Goal: Check status

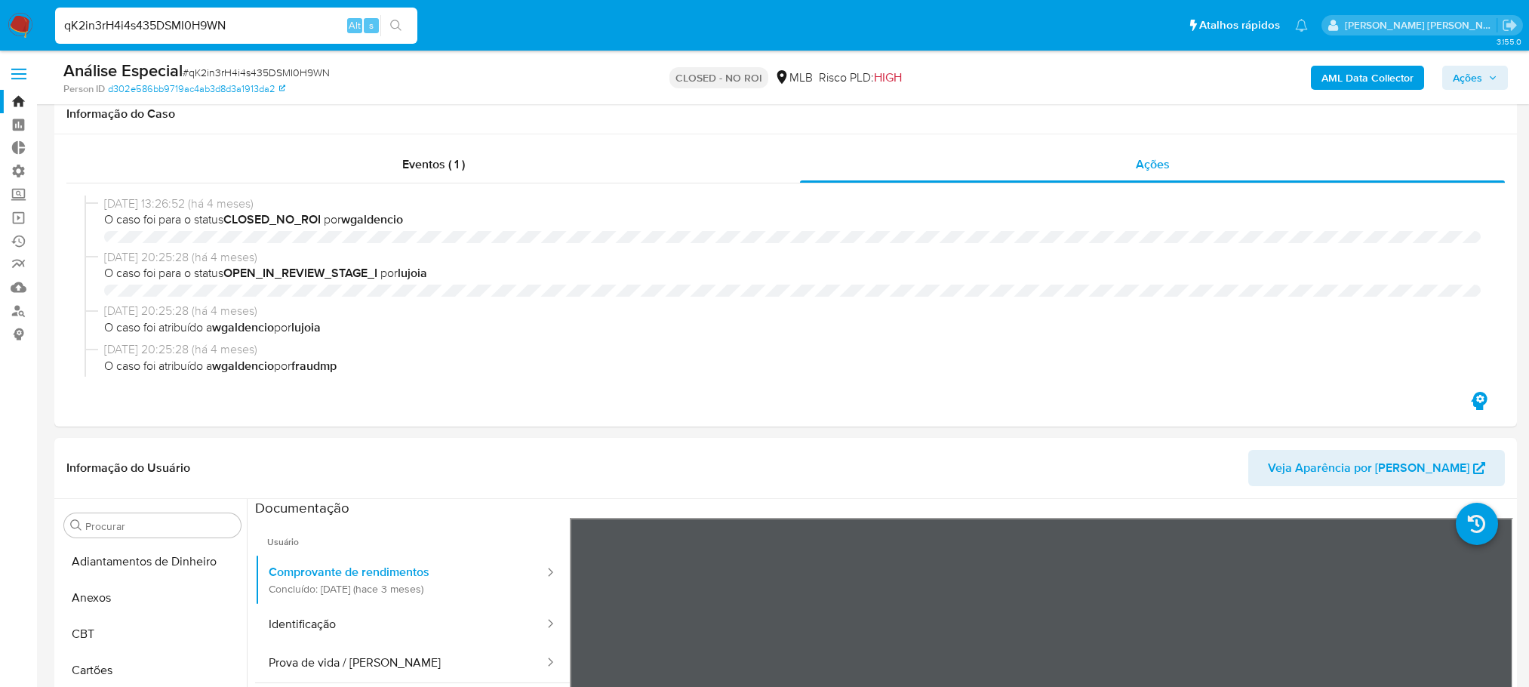
select select "10"
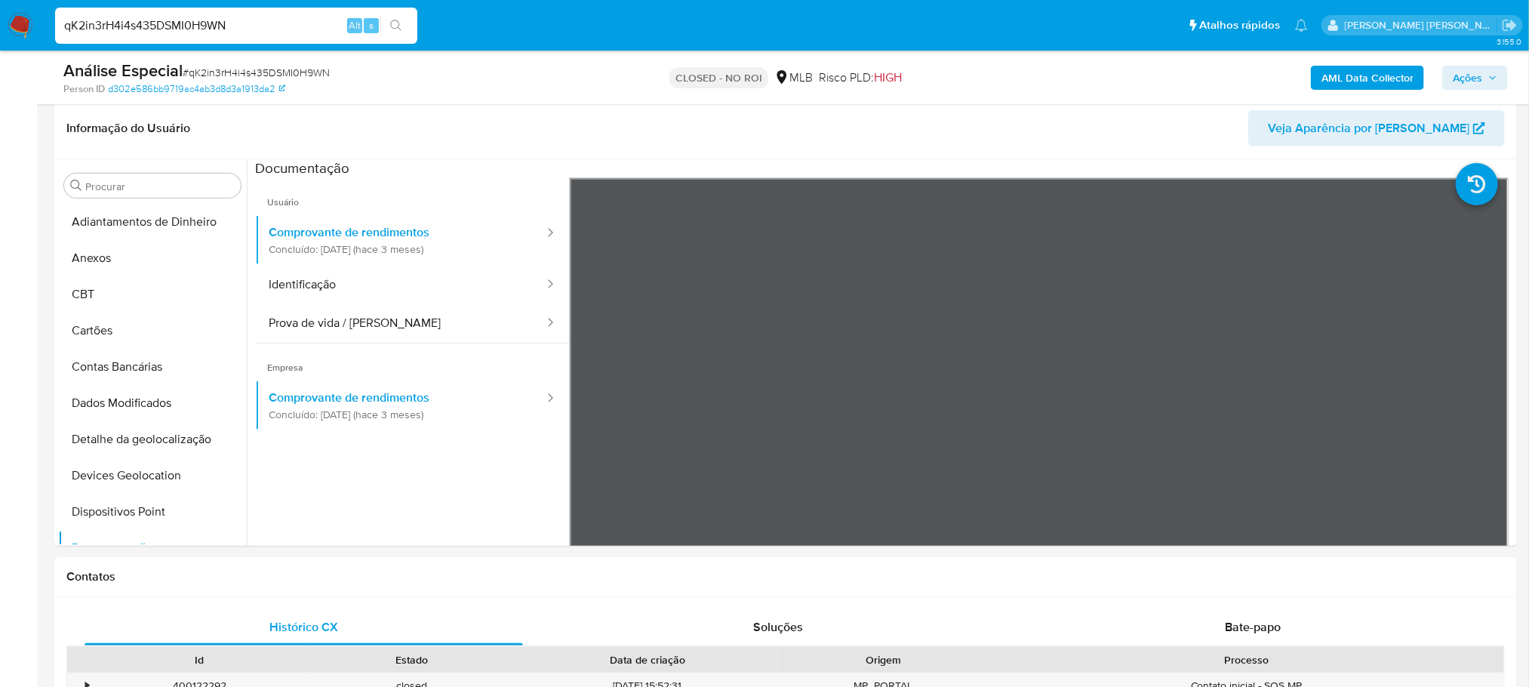
scroll to position [107, 0]
click at [60, 20] on input "qK2in3rH4i4s435DSMI0H9WN" at bounding box center [236, 26] width 362 height 20
type input "YAc7fch5MkU7JtKnyALkYkTy"
click at [390, 26] on icon "search-icon" at bounding box center [396, 26] width 12 height 12
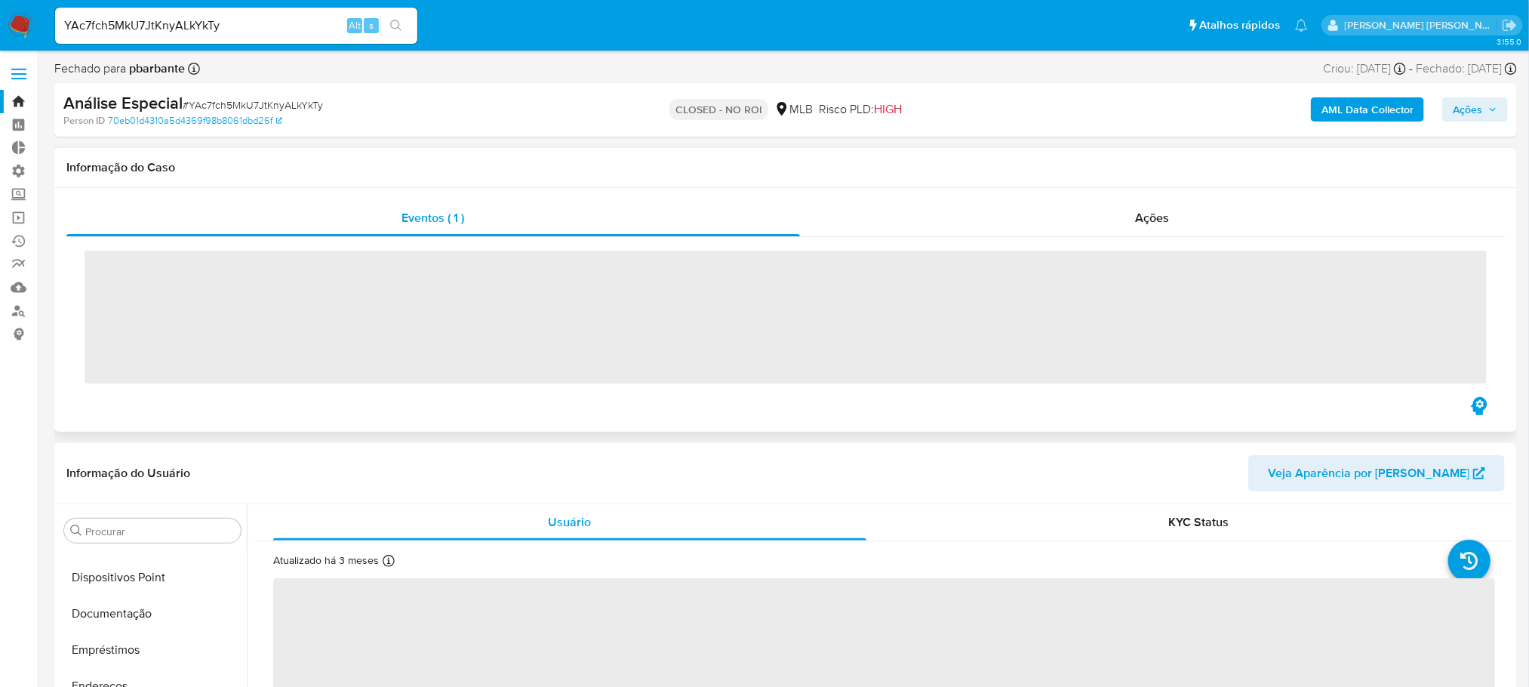
scroll to position [673, 0]
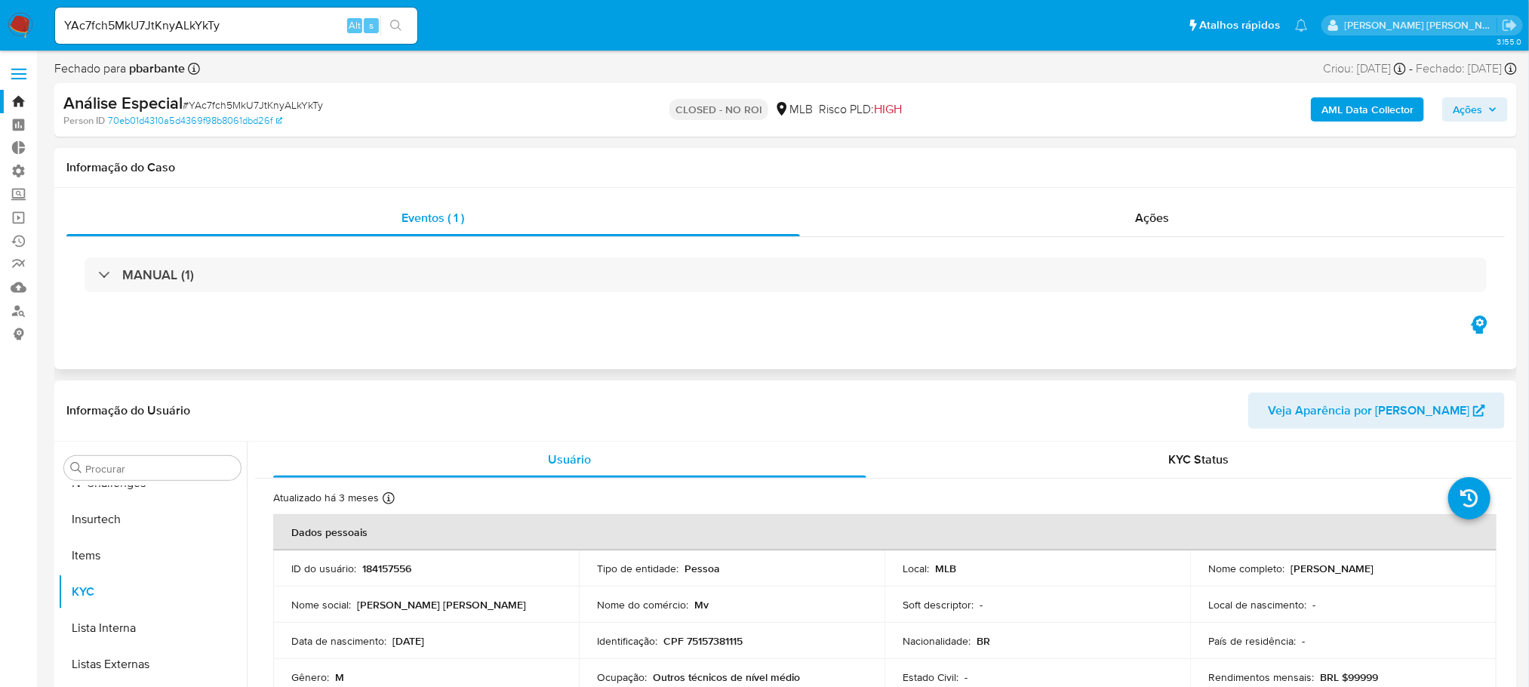
select select "10"
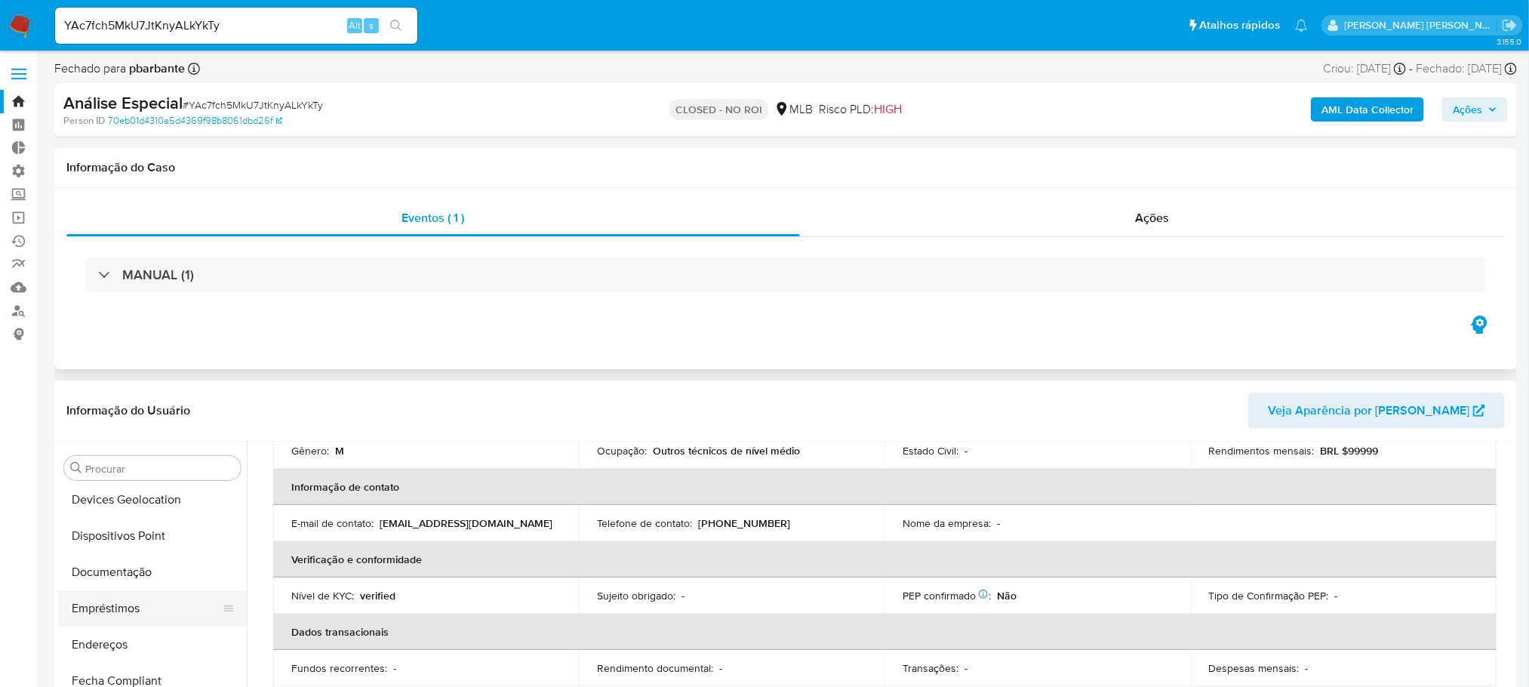
scroll to position [334, 0]
click at [141, 503] on button "Documentação" at bounding box center [146, 497] width 177 height 36
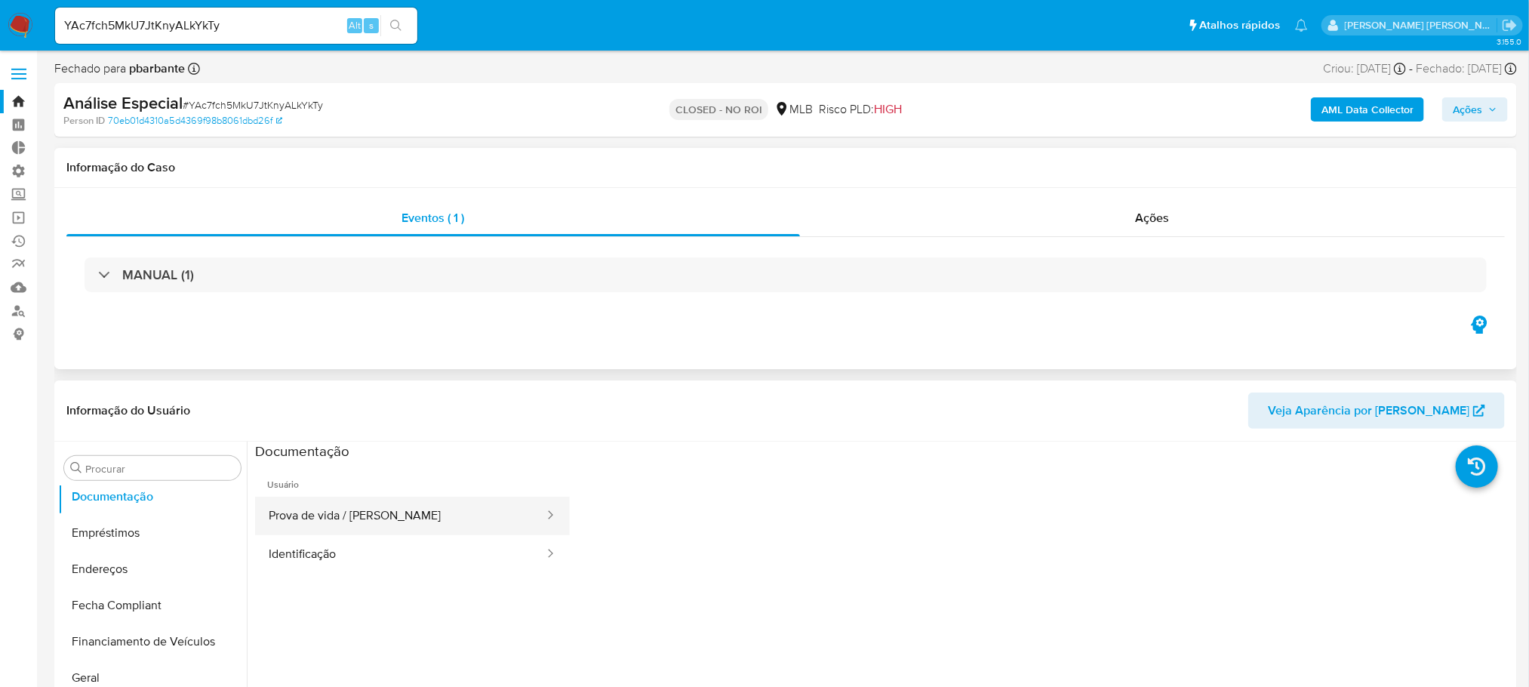
click at [331, 528] on button "Prova de vida / [PERSON_NAME]" at bounding box center [400, 516] width 291 height 38
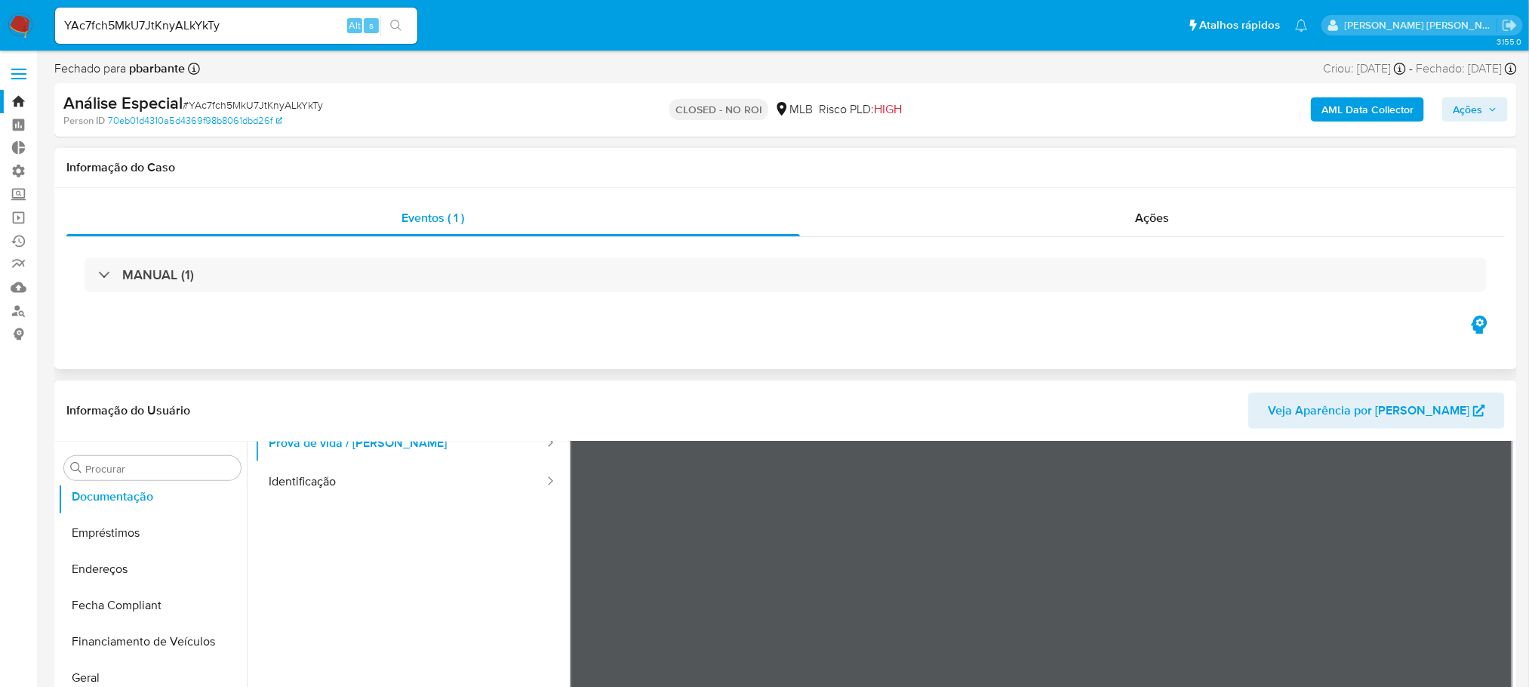
scroll to position [128, 0]
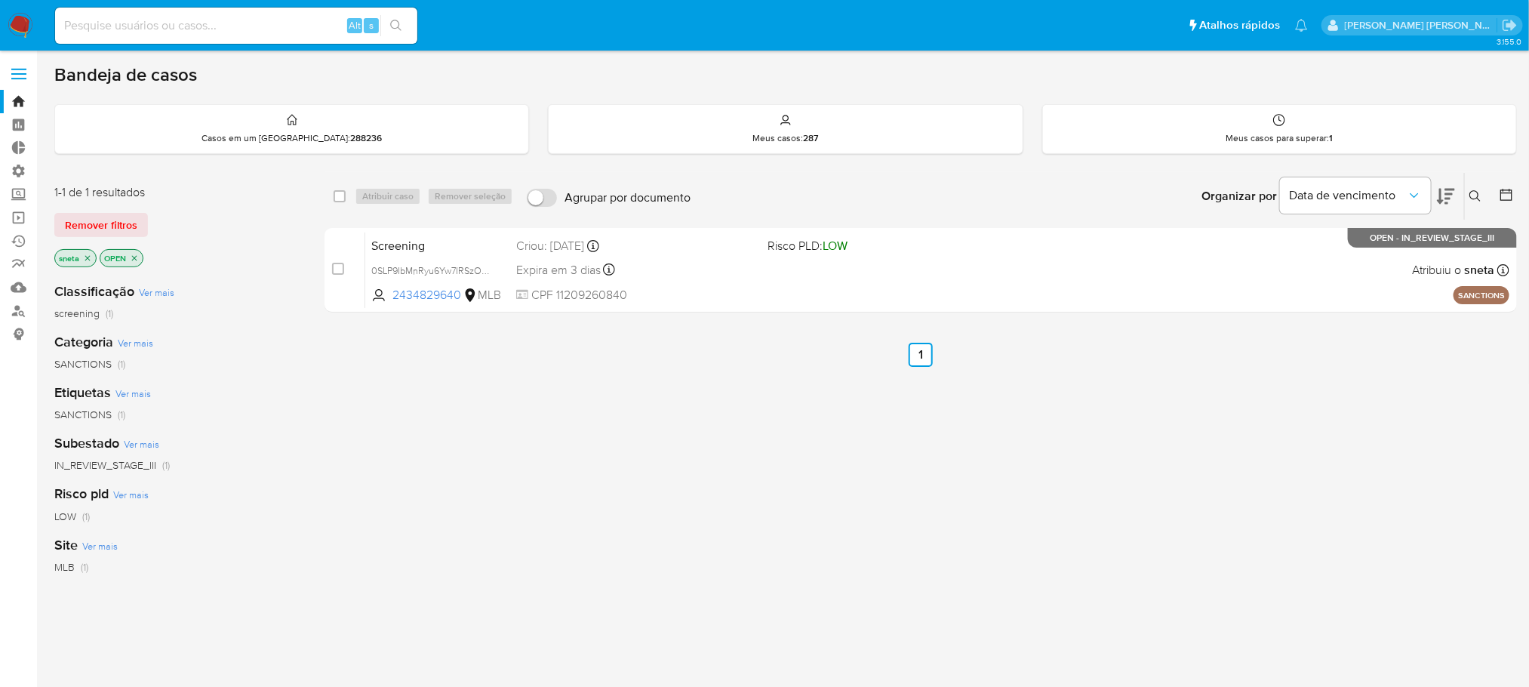
click at [256, 23] on input at bounding box center [236, 26] width 362 height 20
paste input "48EittgowKH26vdPvr3pbZV5"
type input "48EittgowKH26vdPvr3pbZV5"
click at [399, 25] on icon "search-icon" at bounding box center [396, 26] width 12 height 12
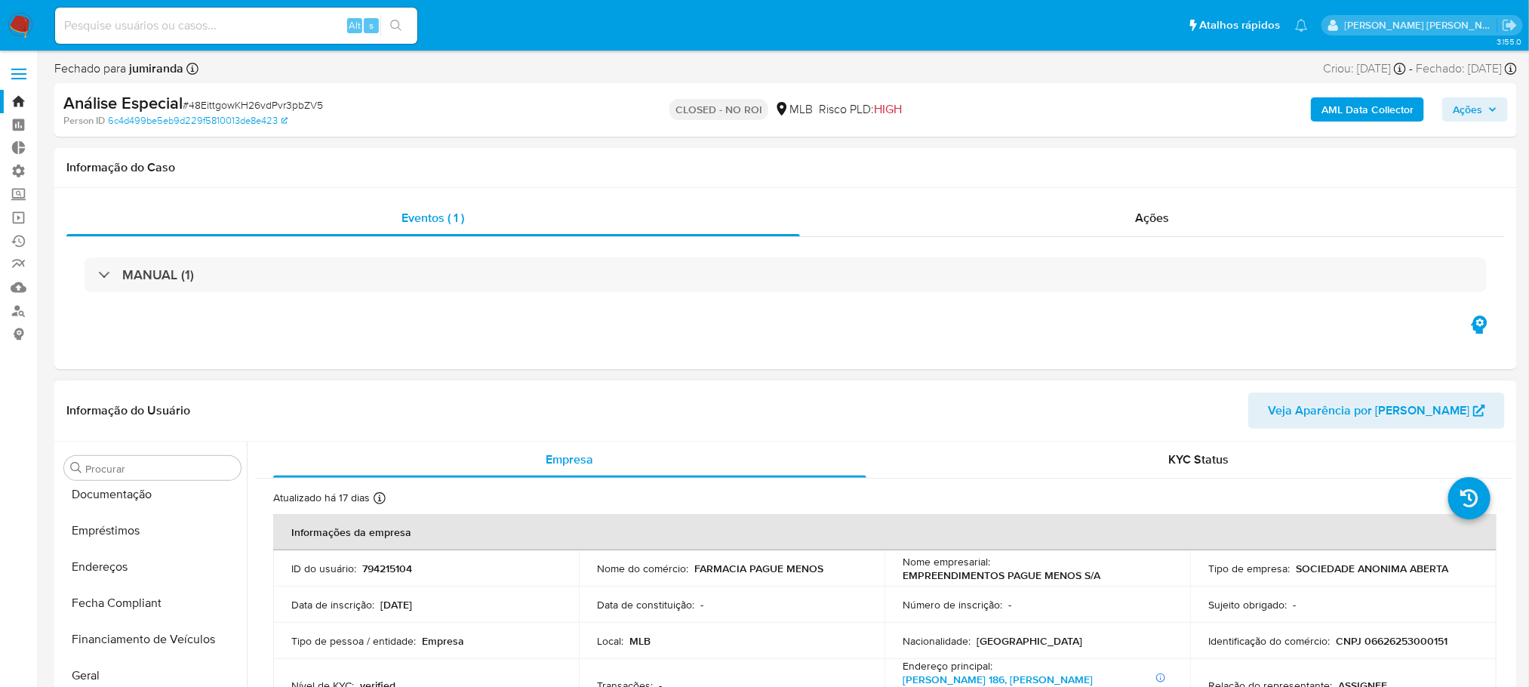
scroll to position [335, 0]
click at [109, 673] on button "Geral" at bounding box center [146, 676] width 177 height 36
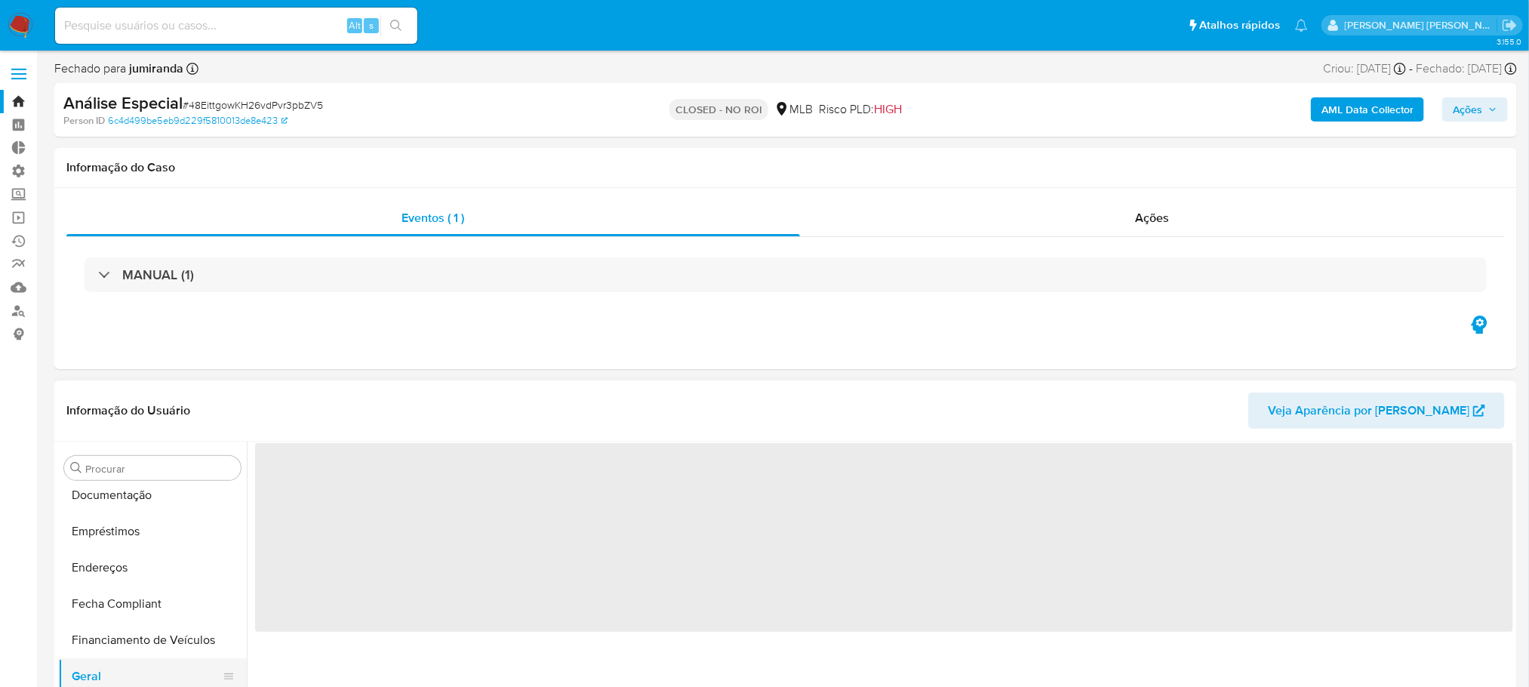
select select "10"
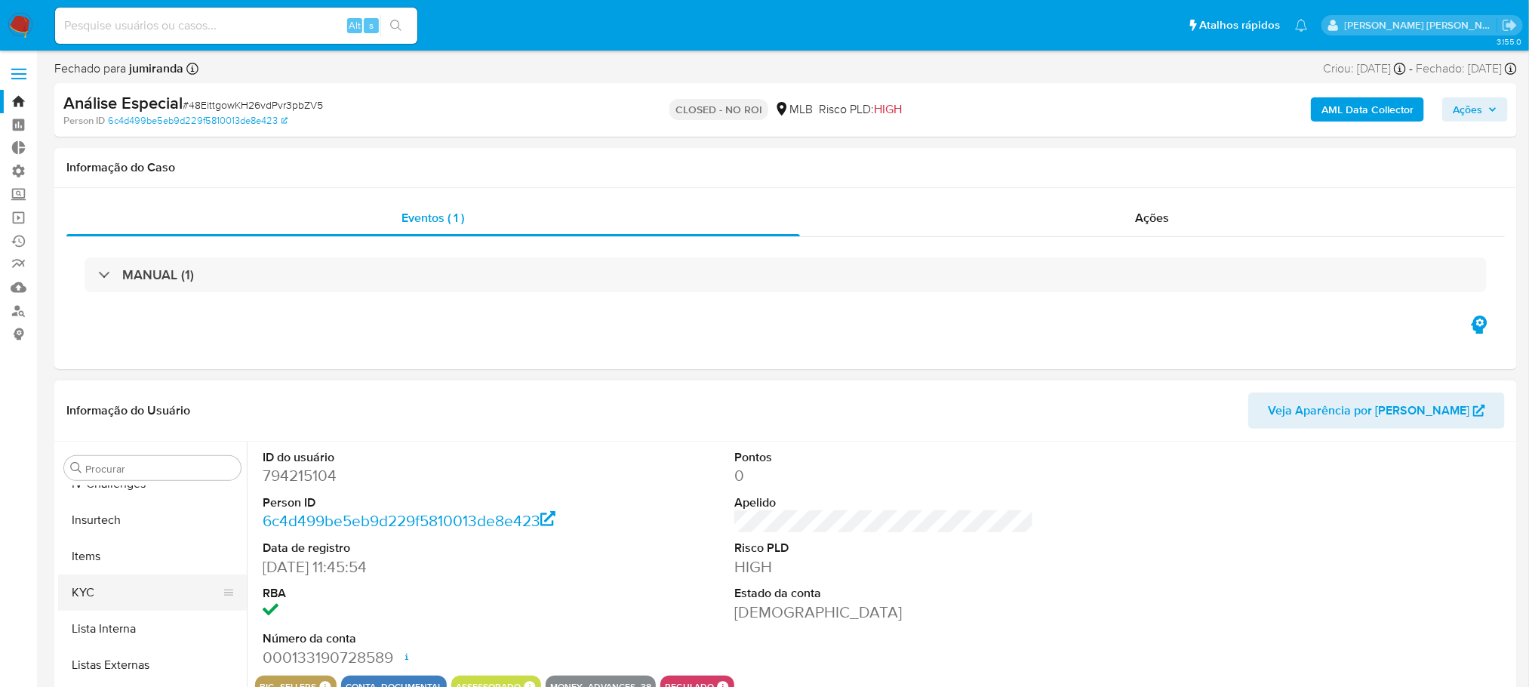
scroll to position [673, 0]
click at [140, 599] on button "KYC" at bounding box center [146, 592] width 177 height 36
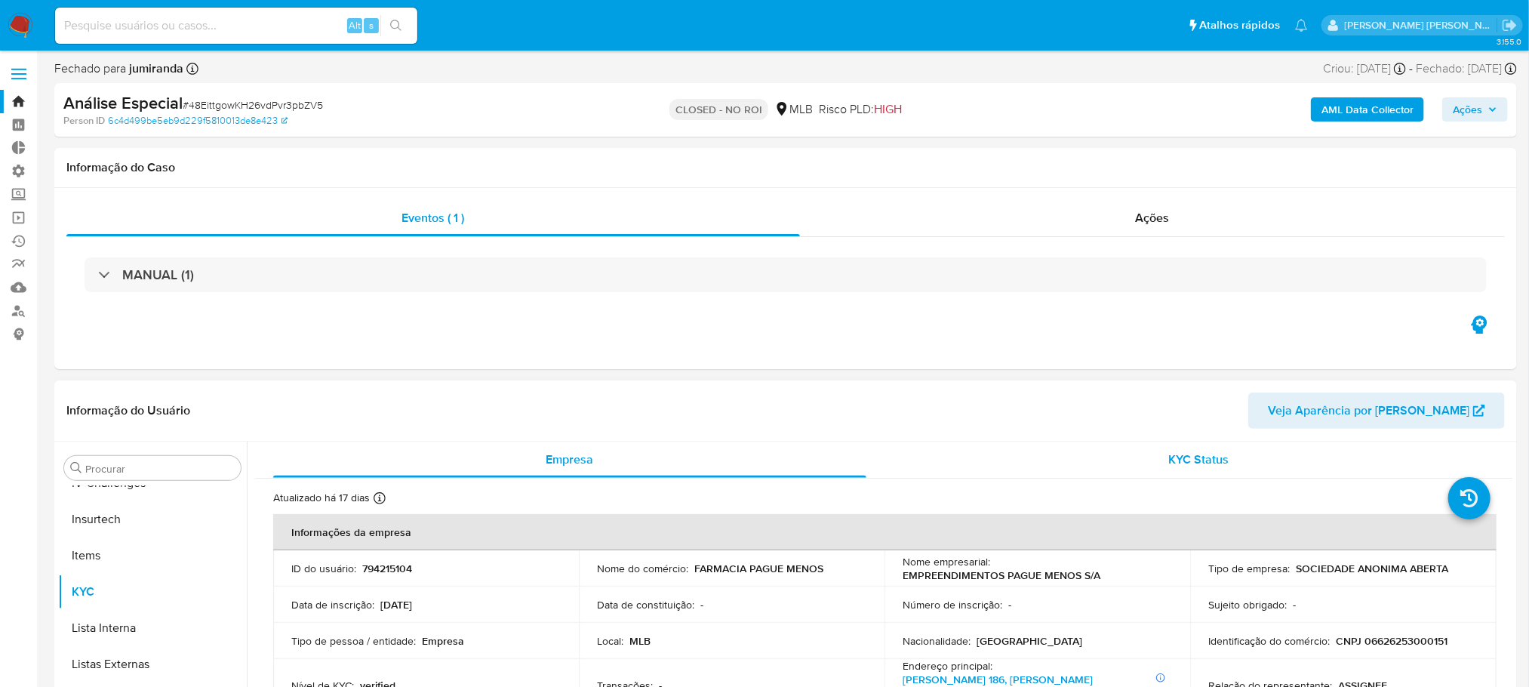
click at [1180, 463] on span "KYC Status" at bounding box center [1198, 459] width 60 height 17
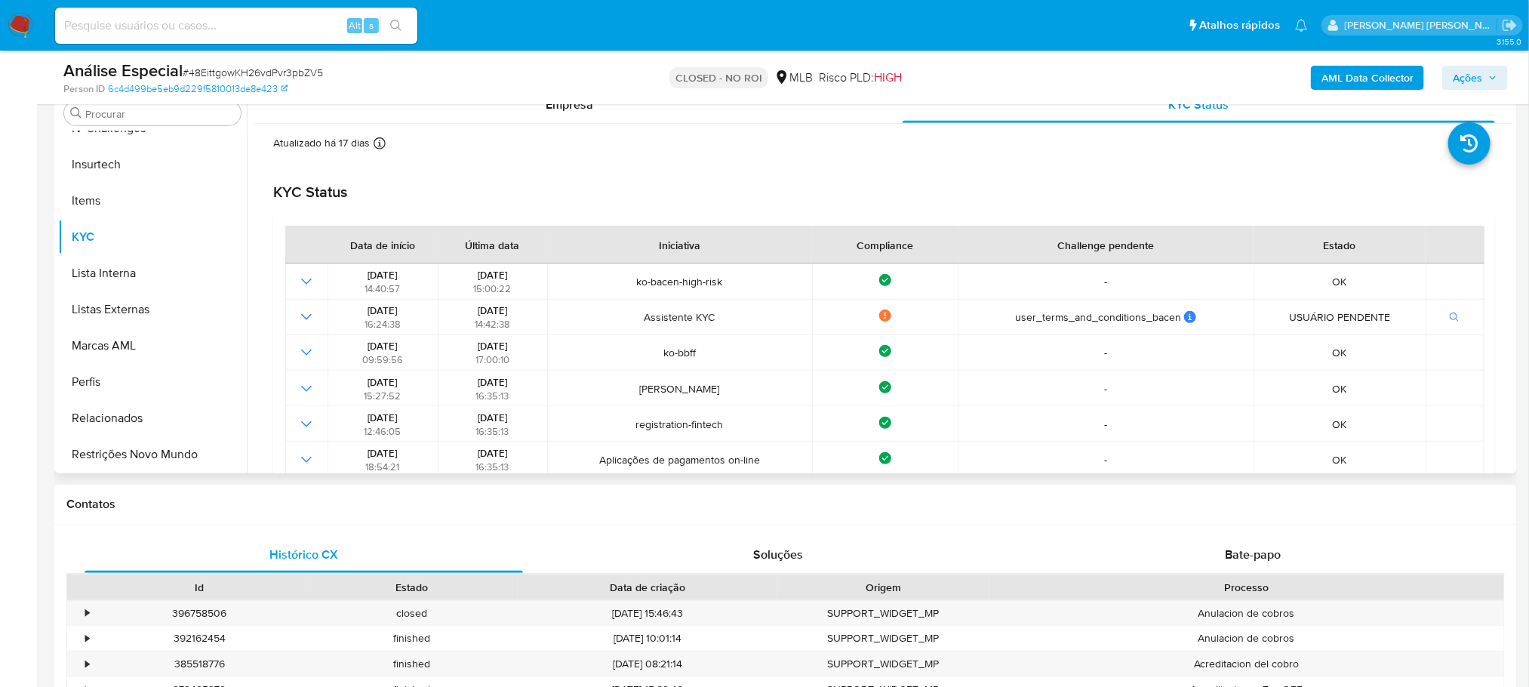
scroll to position [340, 0]
